Goal: Task Accomplishment & Management: Use online tool/utility

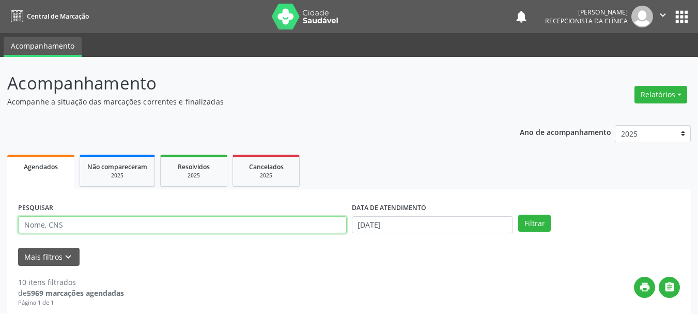
drag, startPoint x: 58, startPoint y: 227, endPoint x: 30, endPoint y: 229, distance: 28.0
click at [55, 228] on input "text" at bounding box center [182, 225] width 329 height 18
type input "707005859929333"
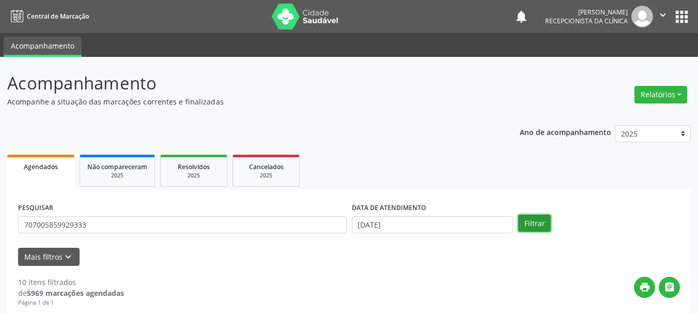
click at [537, 215] on button "Filtrar" at bounding box center [534, 223] width 33 height 18
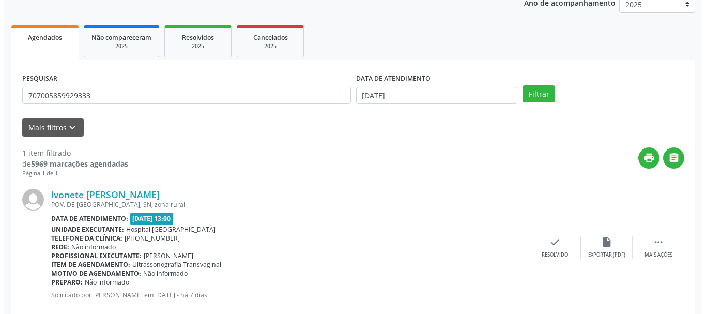
scroll to position [151, 0]
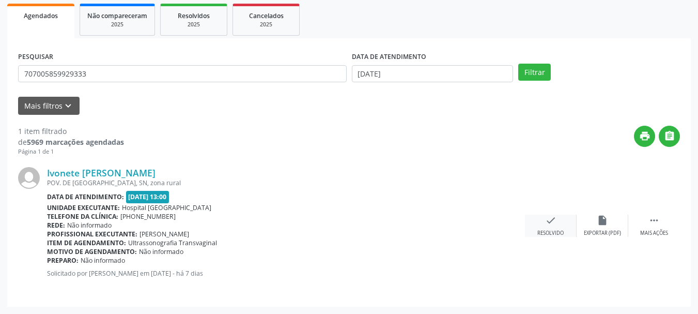
click at [548, 222] on icon "check" at bounding box center [550, 219] width 11 height 11
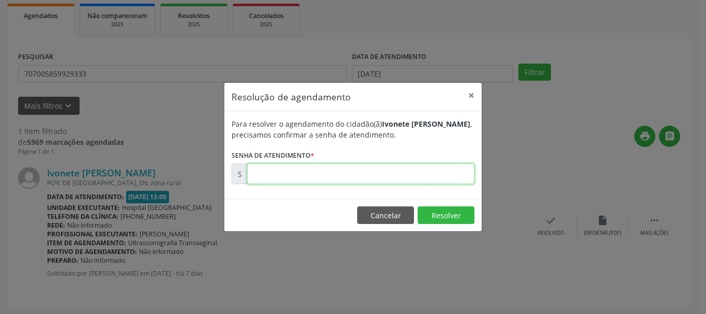
click at [405, 174] on input "text" at bounding box center [360, 173] width 227 height 21
type input "00177367"
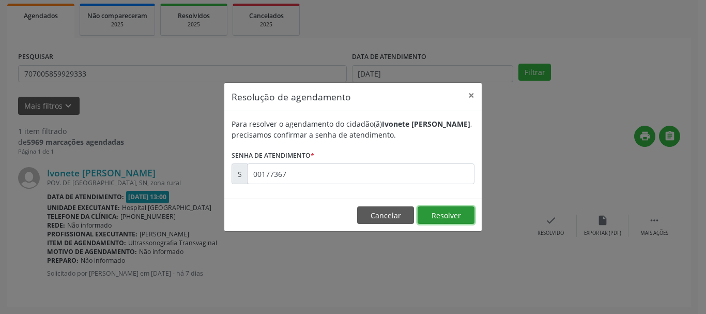
click at [463, 211] on button "Resolver" at bounding box center [445, 215] width 57 height 18
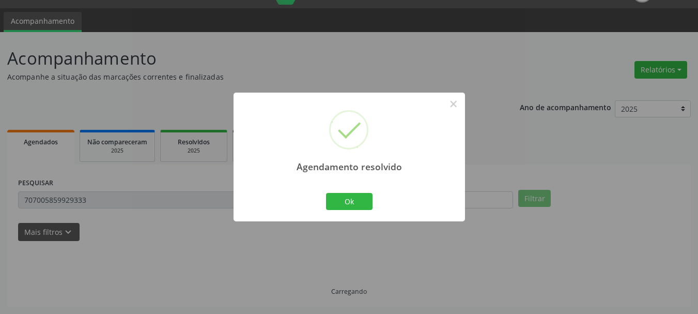
scroll to position [3, 0]
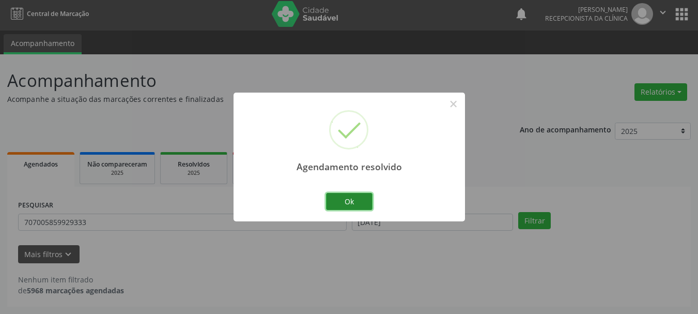
click at [344, 198] on button "Ok" at bounding box center [349, 202] width 46 height 18
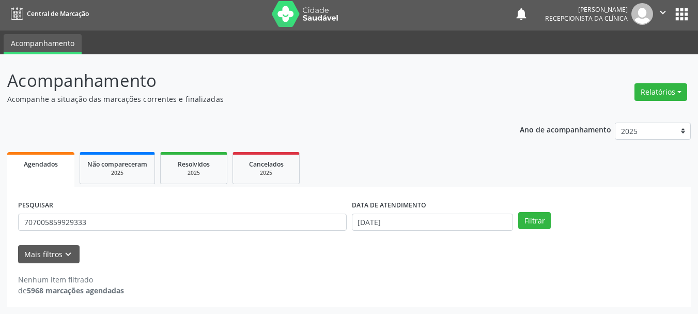
drag, startPoint x: 137, startPoint y: 211, endPoint x: 0, endPoint y: 236, distance: 139.0
click at [0, 236] on div "Acompanhamento Acompanhe a situação das marcações correntes e finalizadas Relat…" at bounding box center [349, 183] width 698 height 259
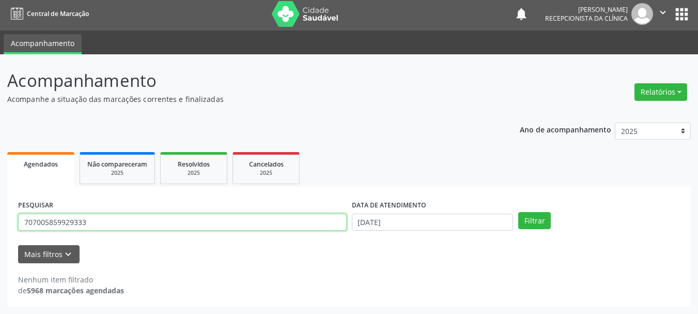
drag, startPoint x: 61, startPoint y: 222, endPoint x: 0, endPoint y: 249, distance: 66.9
click at [0, 249] on div "Acompanhamento Acompanhe a situação das marcações correntes e finalizadas Relat…" at bounding box center [349, 183] width 698 height 259
type input "702403566897628"
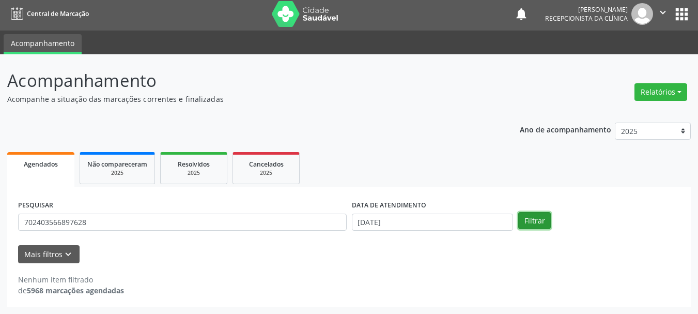
click at [537, 225] on button "Filtrar" at bounding box center [534, 221] width 33 height 18
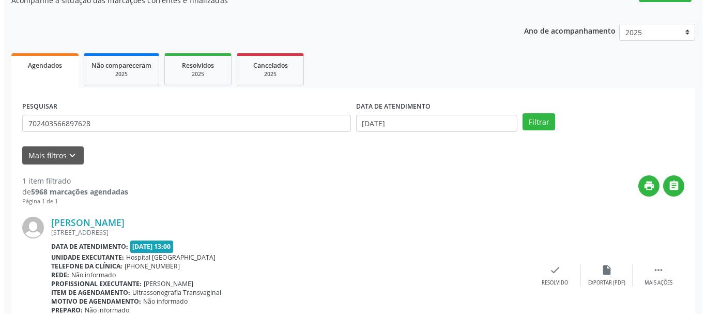
scroll to position [151, 0]
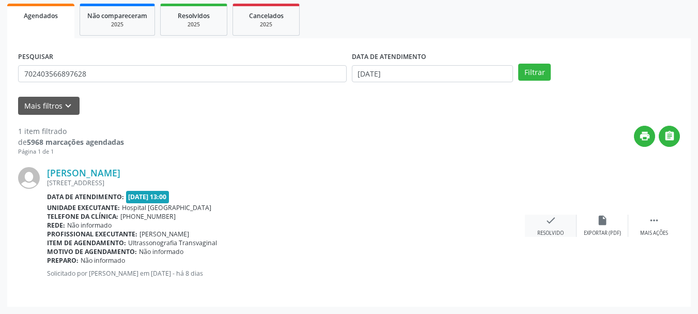
click at [544, 222] on div "check Resolvido" at bounding box center [551, 225] width 52 height 22
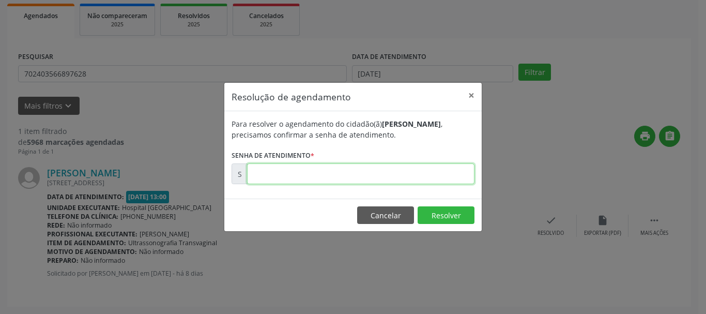
click at [362, 177] on input "text" at bounding box center [360, 173] width 227 height 21
type input "00177182"
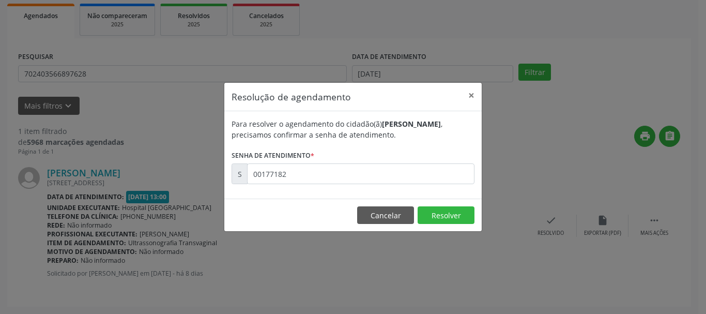
click at [461, 205] on footer "Cancelar Resolver" at bounding box center [352, 214] width 257 height 33
click at [461, 214] on button "Resolver" at bounding box center [445, 215] width 57 height 18
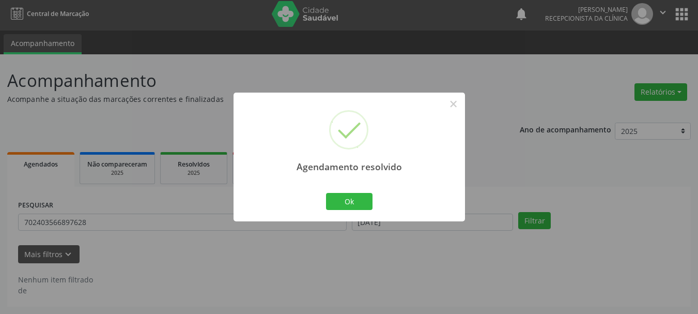
scroll to position [3, 0]
click at [349, 210] on button "Ok" at bounding box center [349, 202] width 46 height 18
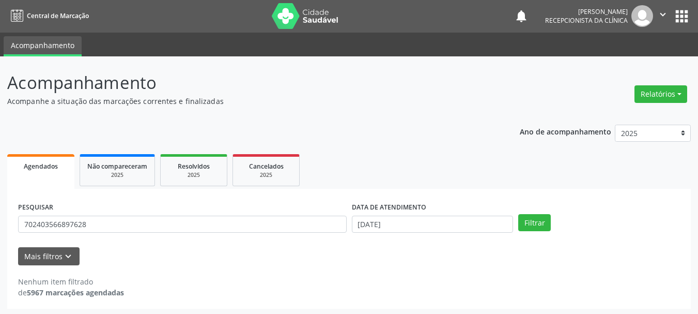
scroll to position [0, 0]
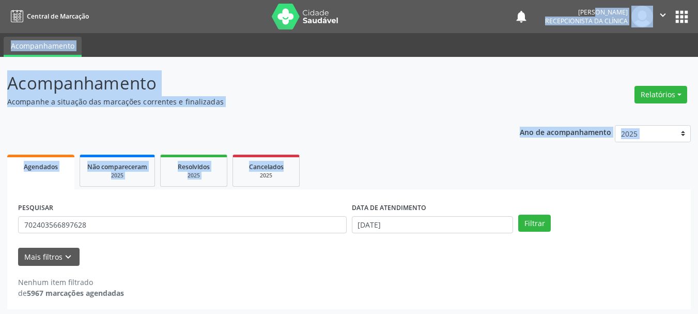
drag, startPoint x: 331, startPoint y: 146, endPoint x: 508, endPoint y: -61, distance: 273.0
click at [508, 0] on html "Central de Marcação notifications [PERSON_NAME] Recepcionista da clínica  Conf…" at bounding box center [349, 157] width 698 height 314
click at [374, 123] on div "Ano de acompanhamento 2025 2024 2023 Agendados Não compareceram 2025 Resolvidos…" at bounding box center [349, 213] width 684 height 191
